Goal: Task Accomplishment & Management: Manage account settings

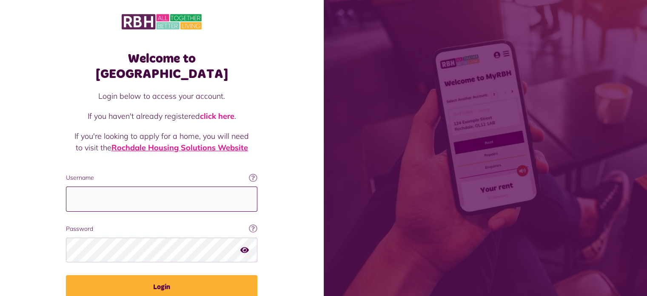
type input "**********"
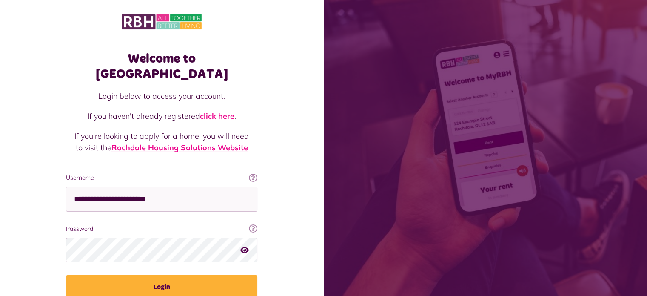
click at [168, 143] on link "Rochdale Housing Solutions Website" at bounding box center [180, 148] width 137 height 10
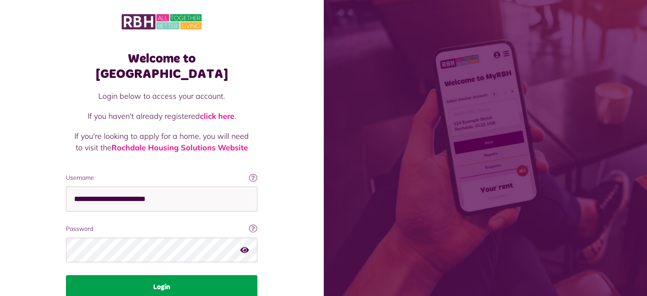
click at [164, 276] on button "Login" at bounding box center [162, 287] width 192 height 24
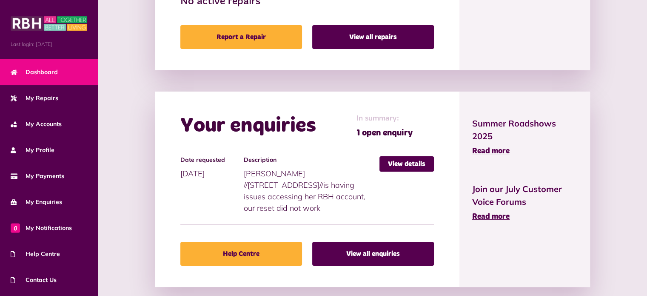
scroll to position [519, 0]
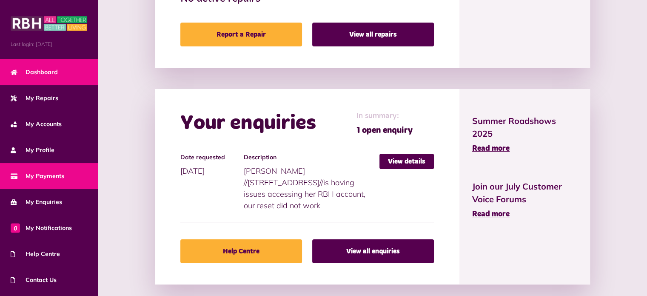
click at [49, 172] on span "My Payments" at bounding box center [38, 176] width 54 height 9
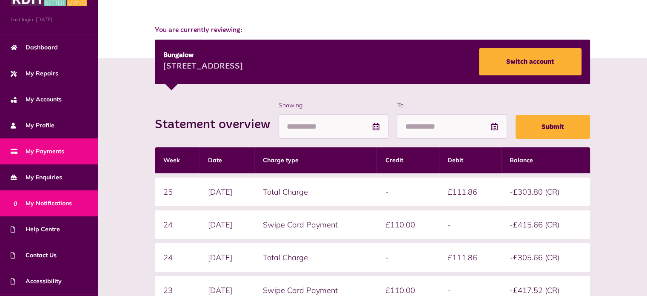
scroll to position [48, 0]
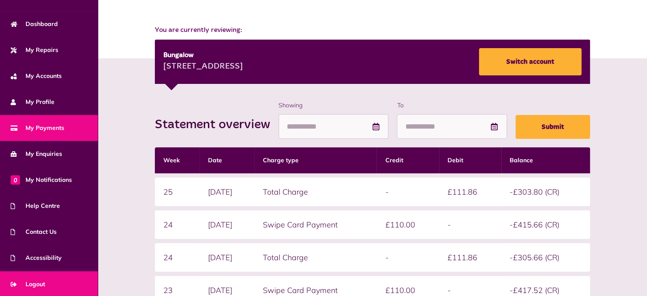
click at [51, 281] on link "Logout" at bounding box center [49, 284] width 98 height 26
